Goal: Task Accomplishment & Management: Manage account settings

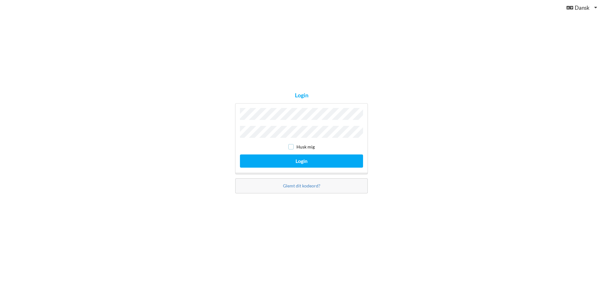
click at [292, 146] on input "checkbox" at bounding box center [290, 146] width 5 height 5
checkbox input "true"
click at [297, 158] on button "Login" at bounding box center [301, 161] width 123 height 13
click at [240, 155] on button "Login" at bounding box center [301, 161] width 123 height 13
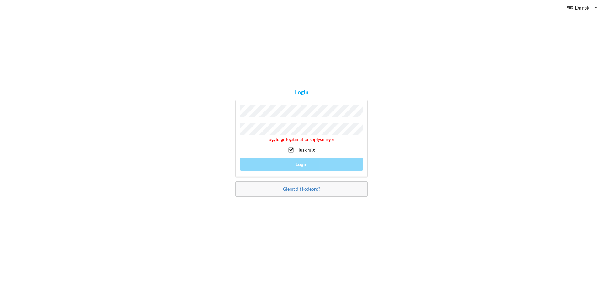
click at [216, 125] on div "Login ugyldige legitimationsoplysninger Husk mig Login Glemt dit kodeord?" at bounding box center [301, 143] width 603 height 286
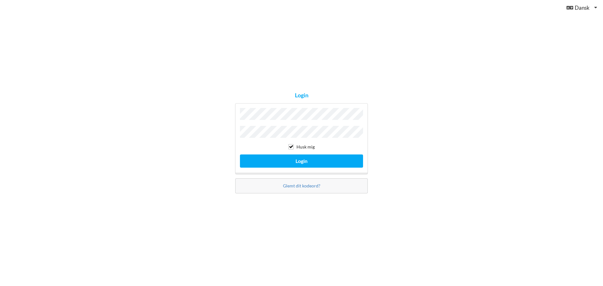
click at [240, 155] on button "Login" at bounding box center [301, 161] width 123 height 13
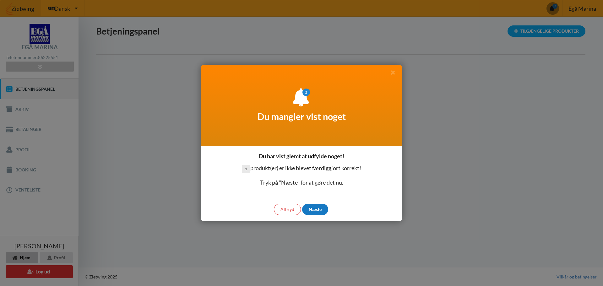
click at [310, 212] on div "Næste" at bounding box center [315, 209] width 26 height 11
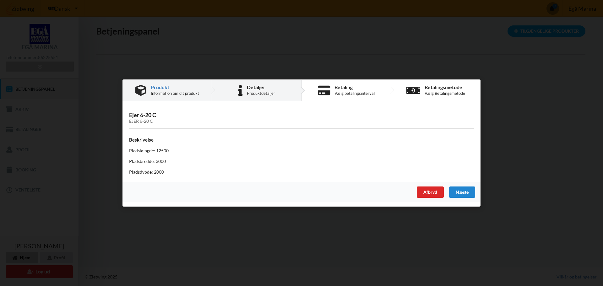
click at [259, 93] on div "Produktdetaljer" at bounding box center [261, 93] width 28 height 5
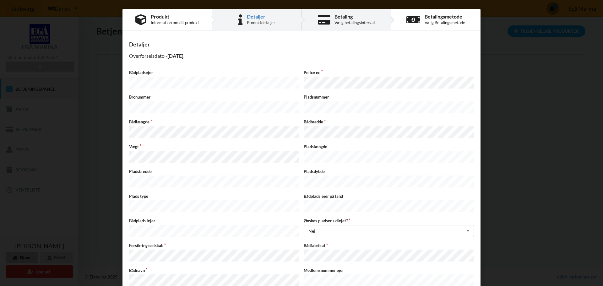
click at [335, 16] on div "Betaling" at bounding box center [355, 16] width 40 height 5
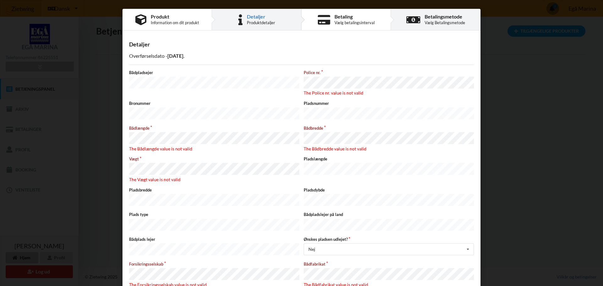
click at [416, 19] on icon at bounding box center [413, 19] width 14 height 11
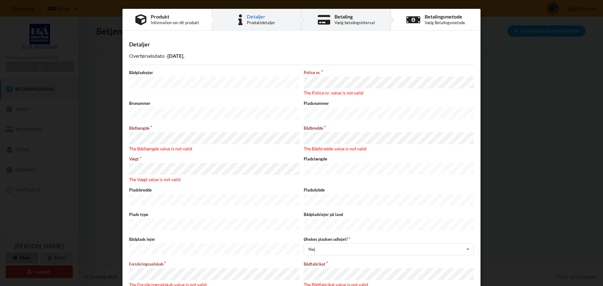
click at [361, 19] on div "Betaling Vælg betalingsinterval" at bounding box center [355, 19] width 40 height 11
click at [280, 17] on div "Detaljer Produktdetaljer" at bounding box center [257, 19] width 90 height 21
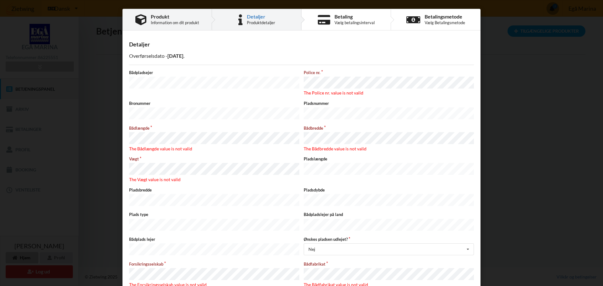
click at [184, 17] on div "Produkt" at bounding box center [175, 16] width 48 height 5
